Goal: Navigation & Orientation: Understand site structure

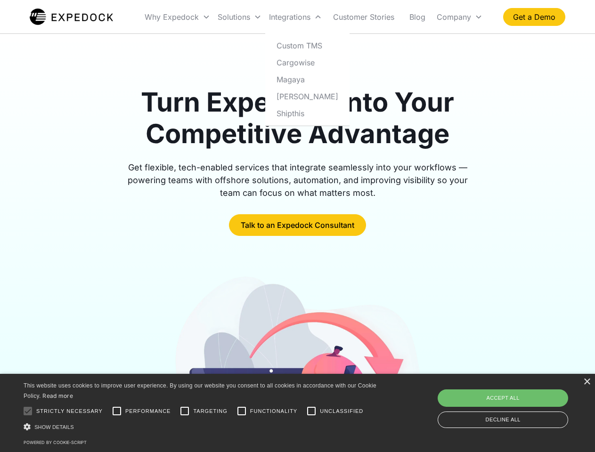
click at [314, 17] on div "Integrations" at bounding box center [295, 17] width 60 height 32
click at [177, 17] on div "Why Expedock" at bounding box center [172, 16] width 54 height 9
click at [239, 17] on div "Solutions" at bounding box center [233, 16] width 32 height 9
click at [295, 17] on div "Integrations" at bounding box center [289, 16] width 41 height 9
click at [459, 17] on div "Company" at bounding box center [453, 16] width 34 height 9
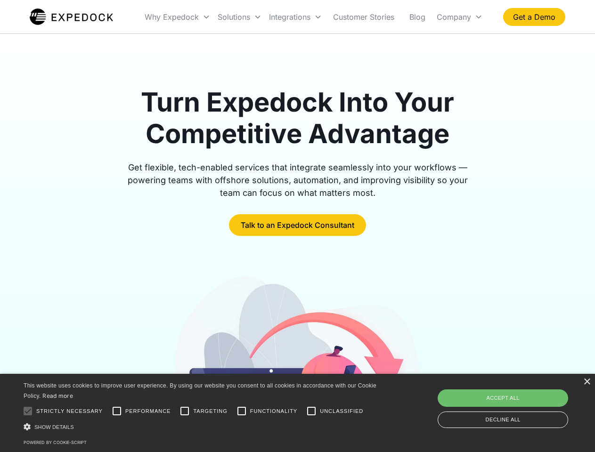
click at [28, 411] on div at bounding box center [27, 411] width 19 height 19
click at [117, 411] on input "Performance" at bounding box center [116, 411] width 19 height 19
checkbox input "true"
click at [185, 411] on input "Targeting" at bounding box center [184, 411] width 19 height 19
checkbox input "true"
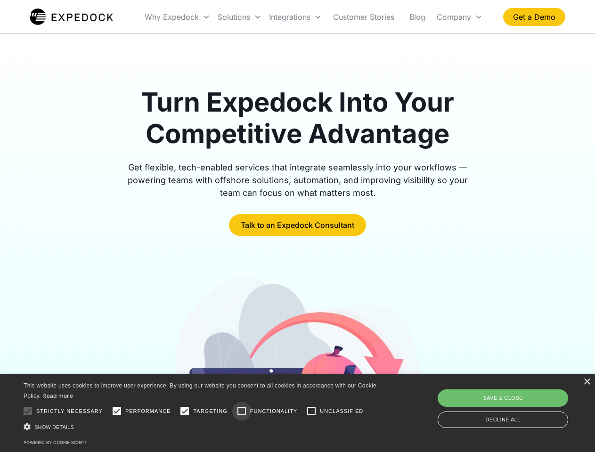
click at [241, 411] on input "Functionality" at bounding box center [241, 411] width 19 height 19
checkbox input "true"
click at [311, 411] on input "Unclassified" at bounding box center [311, 411] width 19 height 19
checkbox input "true"
